Goal: Ask a question

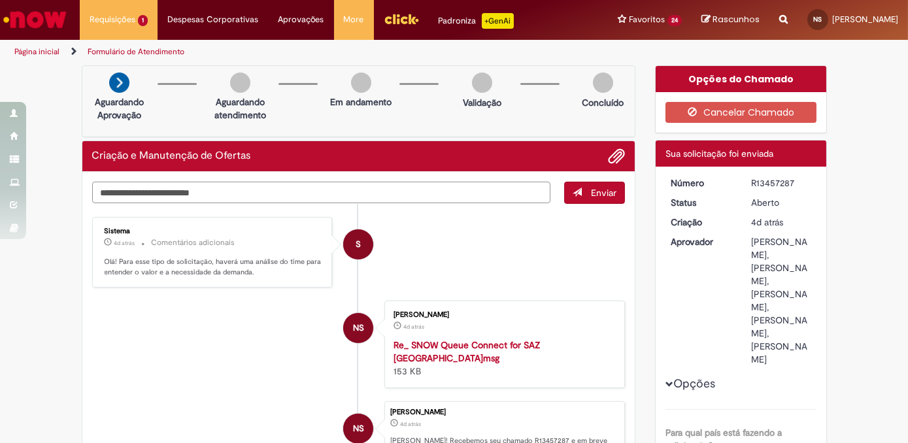
click at [190, 189] on textarea "Digite sua mensagem aqui..." at bounding box center [321, 193] width 459 height 22
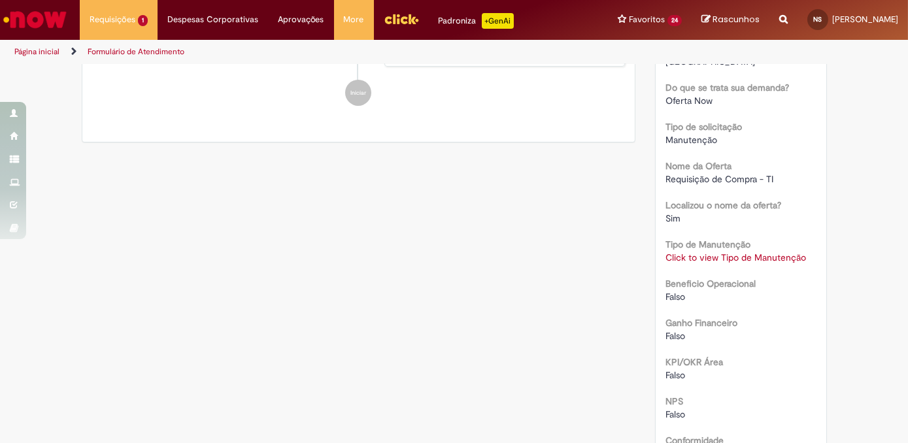
scroll to position [397, 0]
click at [735, 264] on link "Click to view Tipo de Manutenção" at bounding box center [735, 258] width 140 height 12
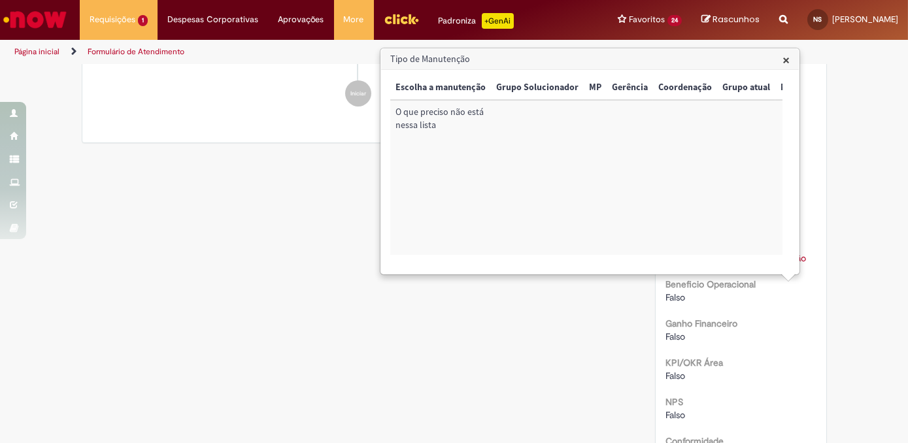
click at [431, 122] on td "O que preciso não está nessa lista" at bounding box center [440, 177] width 101 height 155
click at [431, 121] on td "O que preciso não está nessa lista" at bounding box center [440, 177] width 101 height 155
click at [443, 133] on td "O que preciso não está nessa lista" at bounding box center [440, 177] width 101 height 155
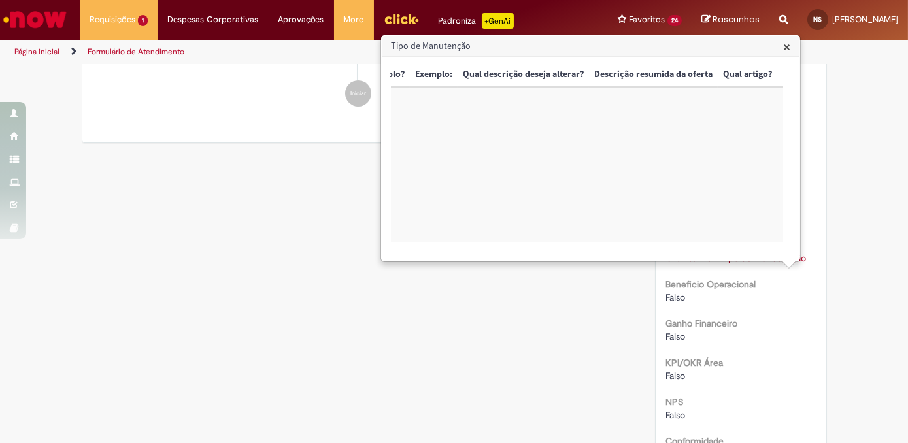
scroll to position [0, 2390]
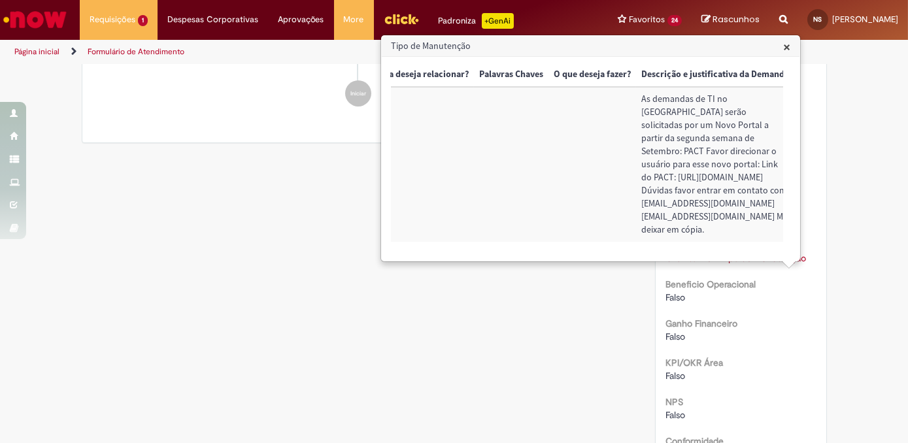
click at [789, 50] on span "×" at bounding box center [786, 47] width 7 height 18
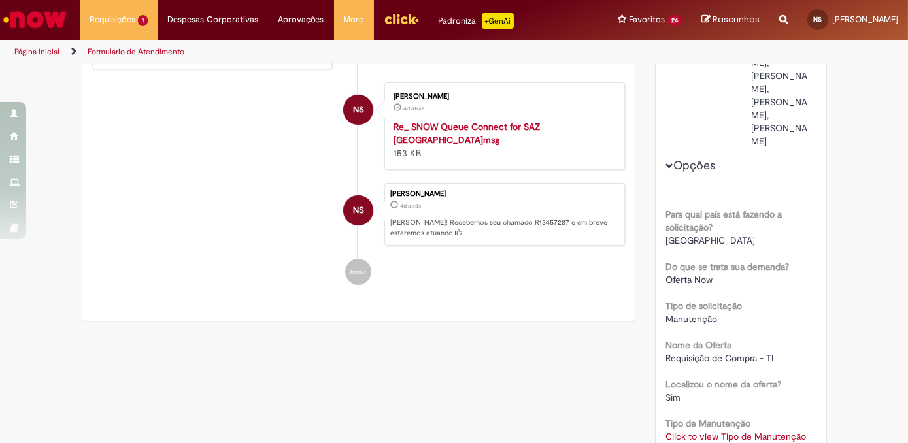
scroll to position [0, 0]
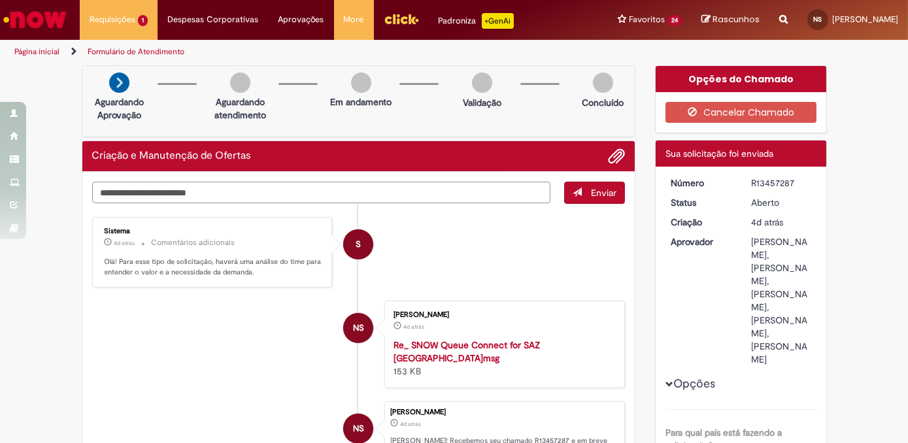
click at [216, 189] on textarea "**********" at bounding box center [321, 193] width 459 height 22
type textarea "**********"
